Goal: Use online tool/utility: Utilize a website feature to perform a specific function

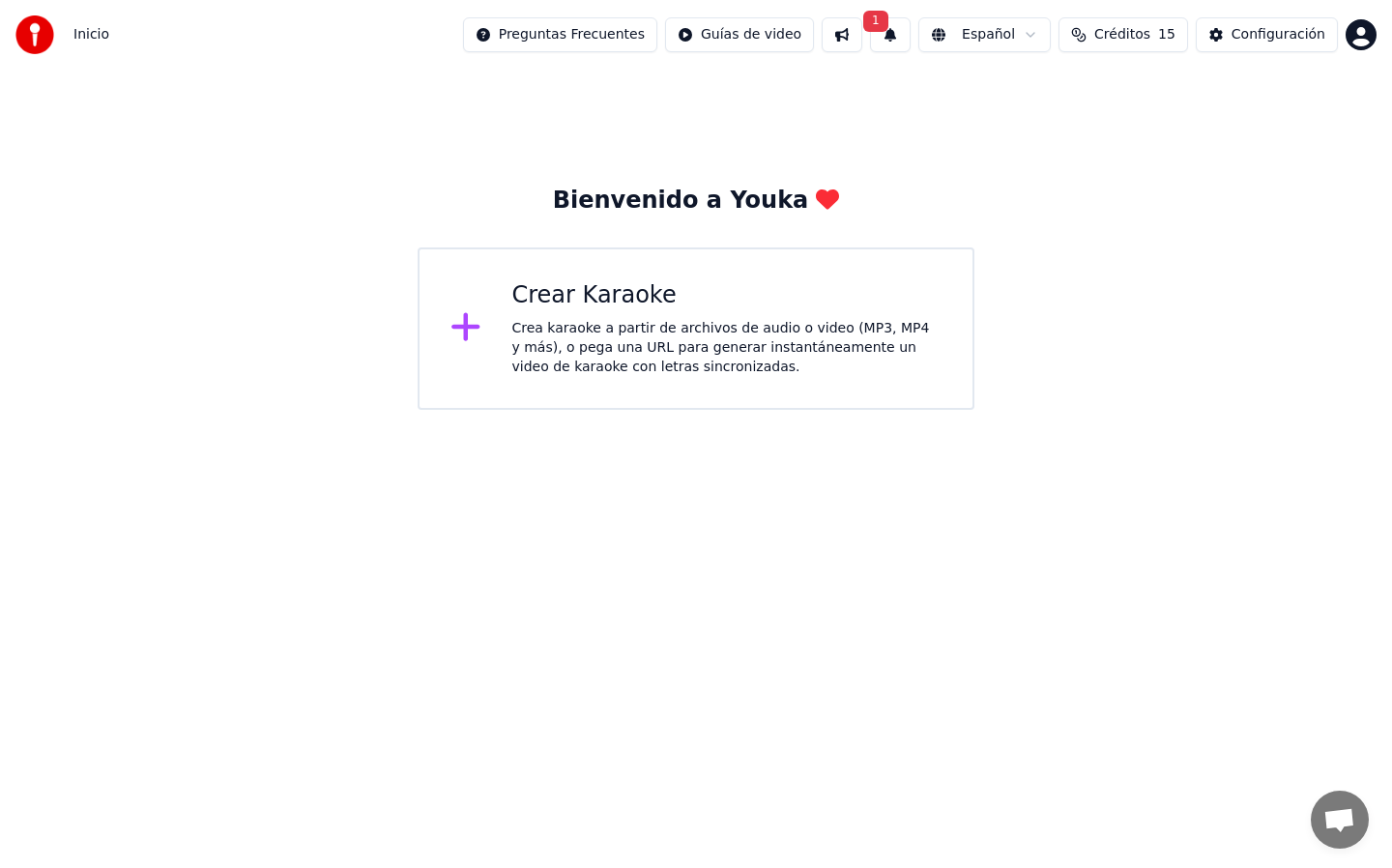
click at [613, 372] on div "Crea karaoke a partir de archivos de audio o video (MP3, MP4 y más), o pega una…" at bounding box center [727, 347] width 430 height 58
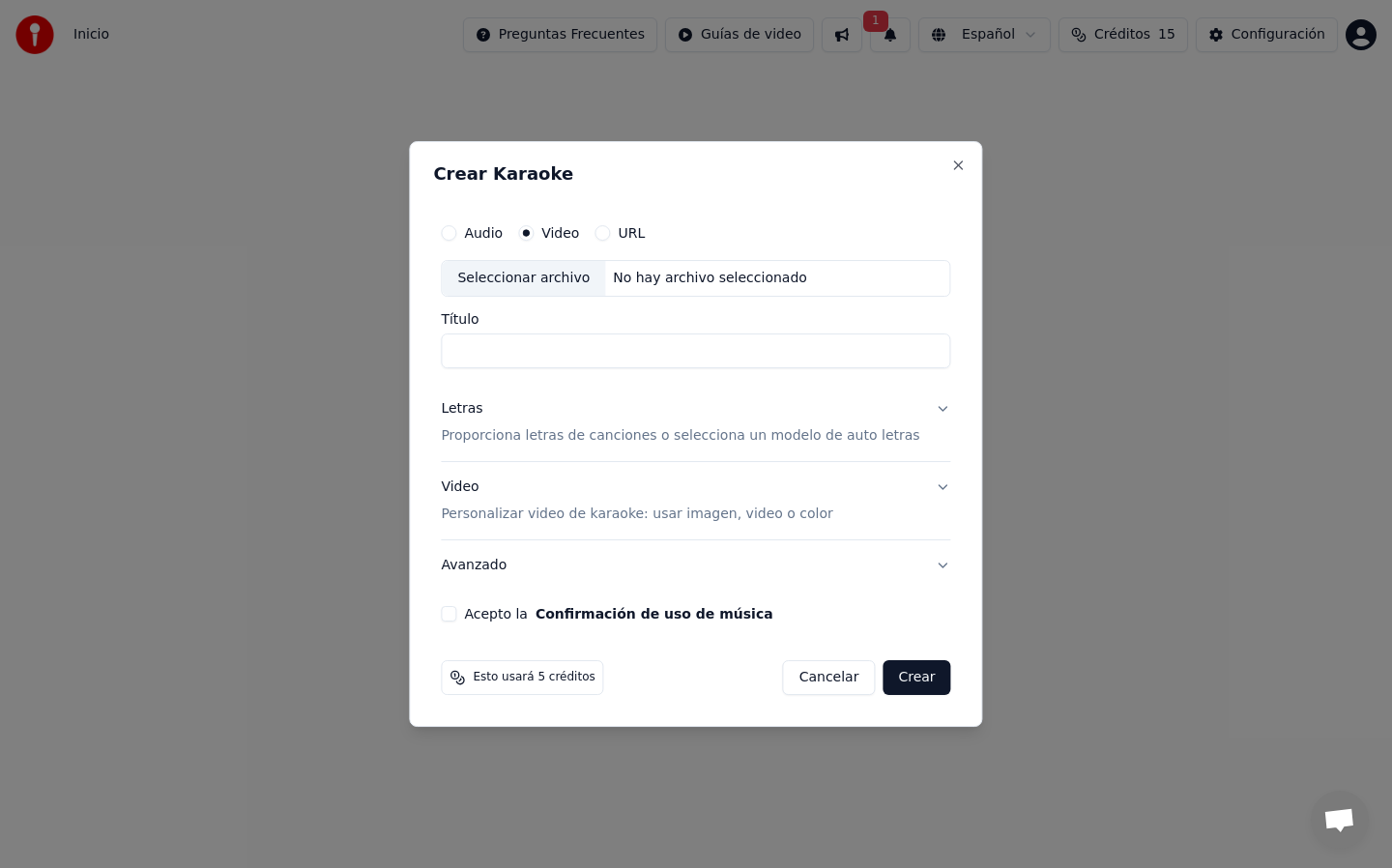
click at [607, 353] on input "Título" at bounding box center [695, 350] width 509 height 34
type input "**********"
click at [899, 683] on button "Crear" at bounding box center [916, 677] width 68 height 34
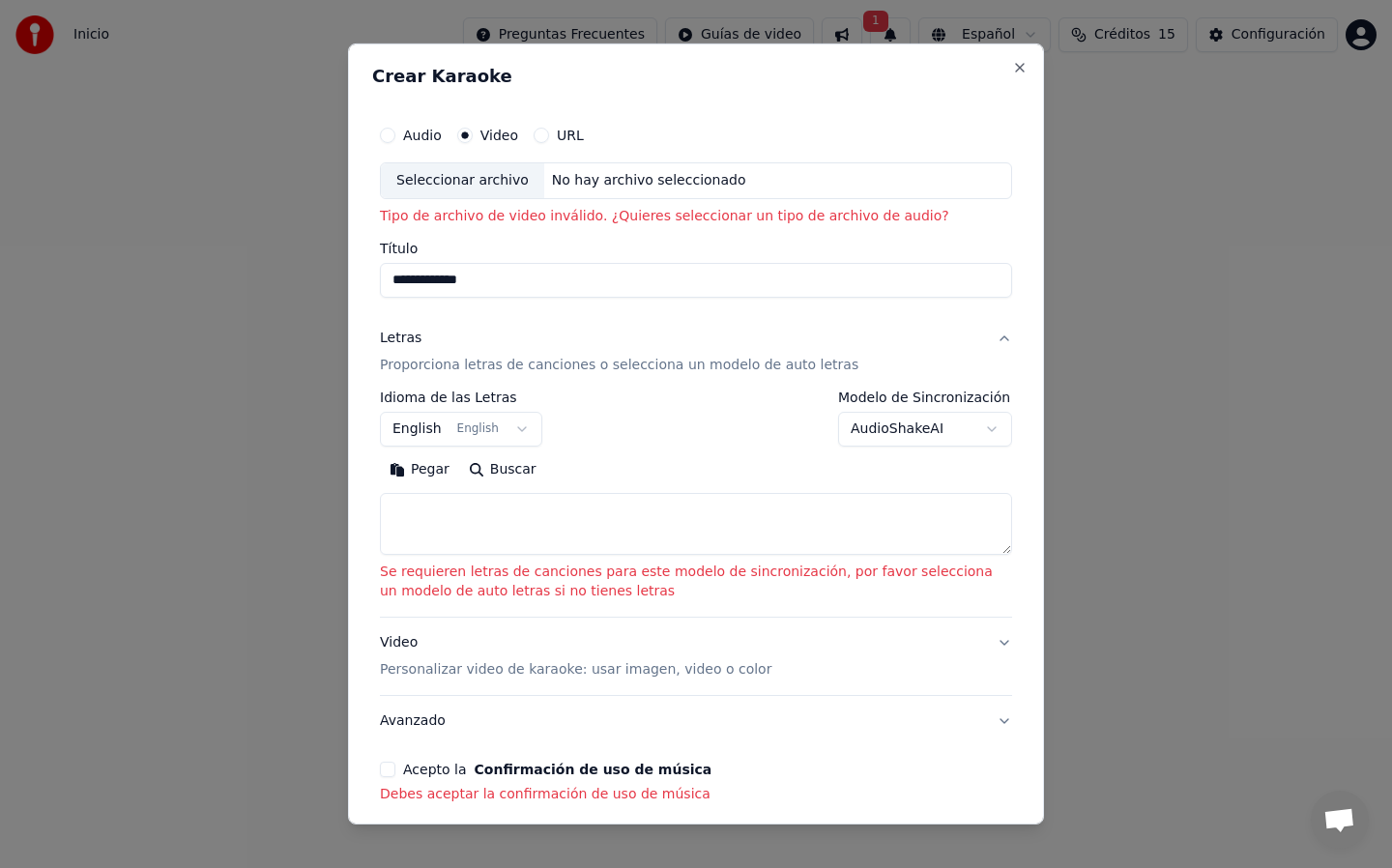
click at [538, 139] on button "URL" at bounding box center [541, 136] width 16 height 16
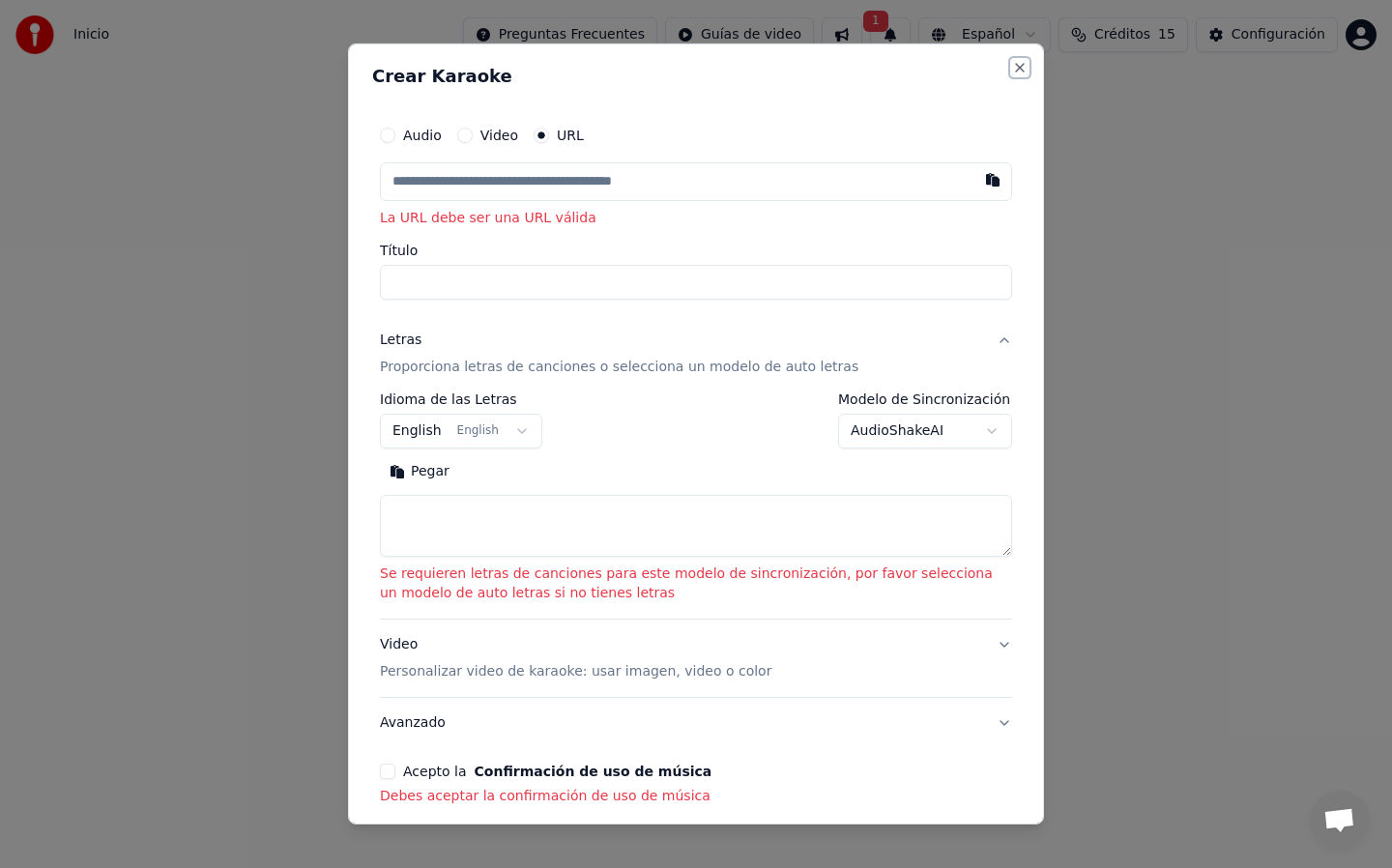
click at [1012, 71] on button "Close" at bounding box center [1020, 68] width 16 height 16
select select
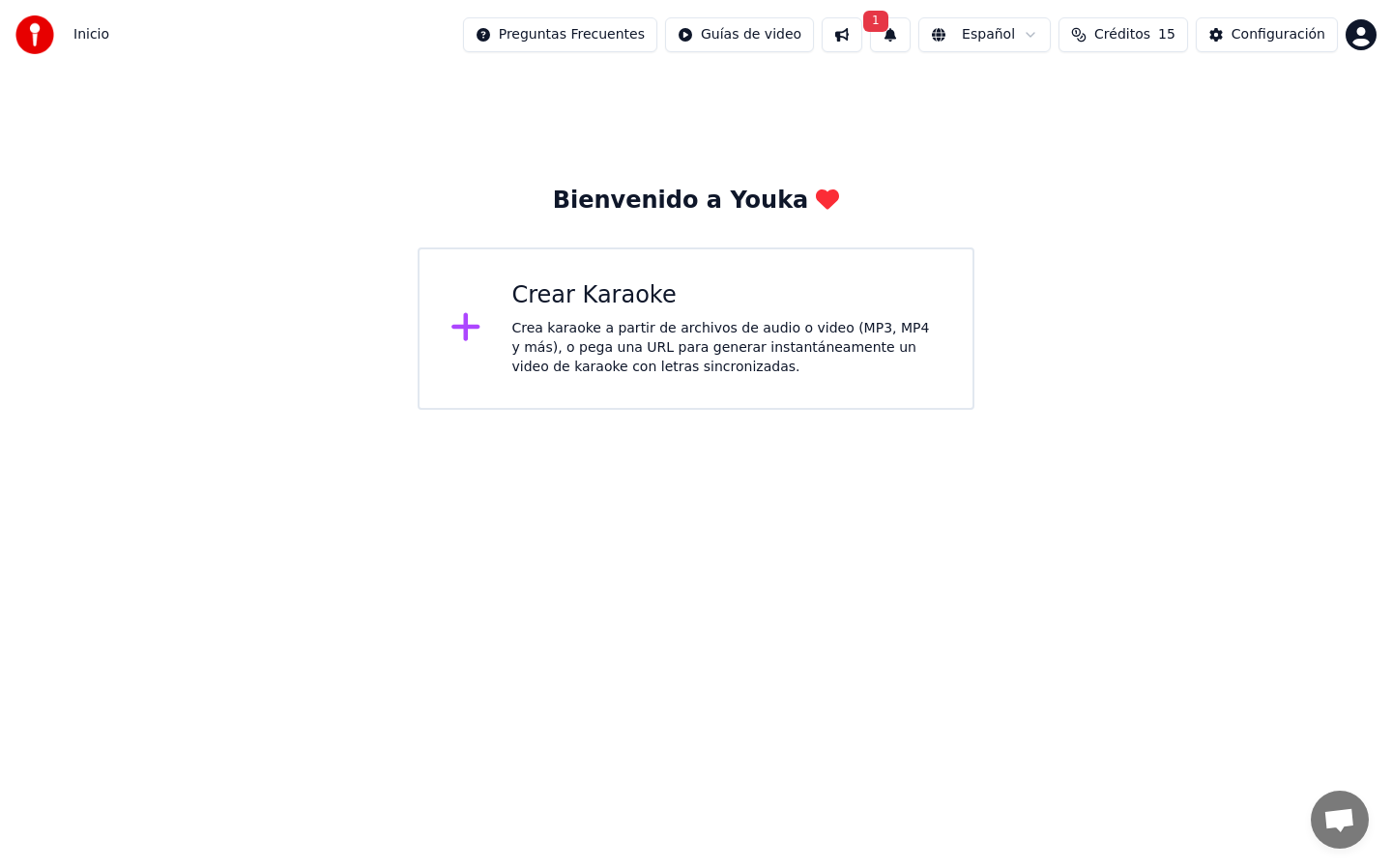
click at [888, 21] on span "1" at bounding box center [876, 22] width 26 height 22
click at [1033, 98] on button "Actualizar" at bounding box center [1058, 95] width 99 height 34
